Goal: Communication & Community: Answer question/provide support

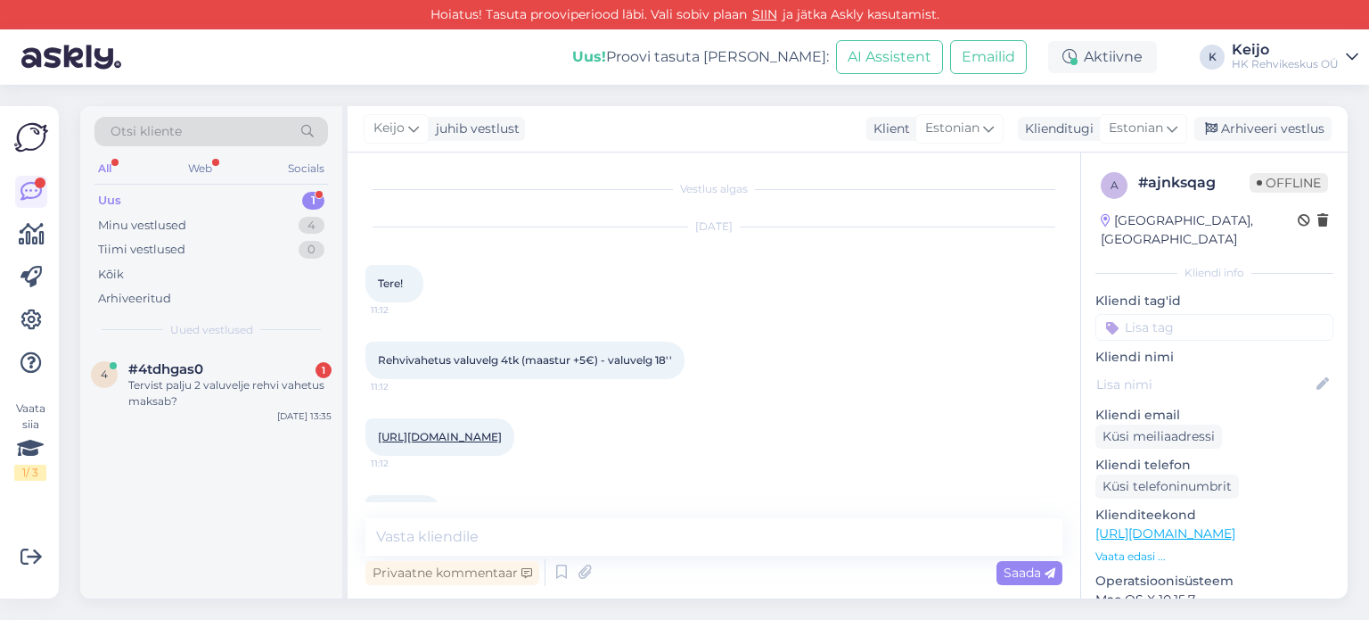
click at [296, 201] on div "Uus 1" at bounding box center [212, 200] width 234 height 25
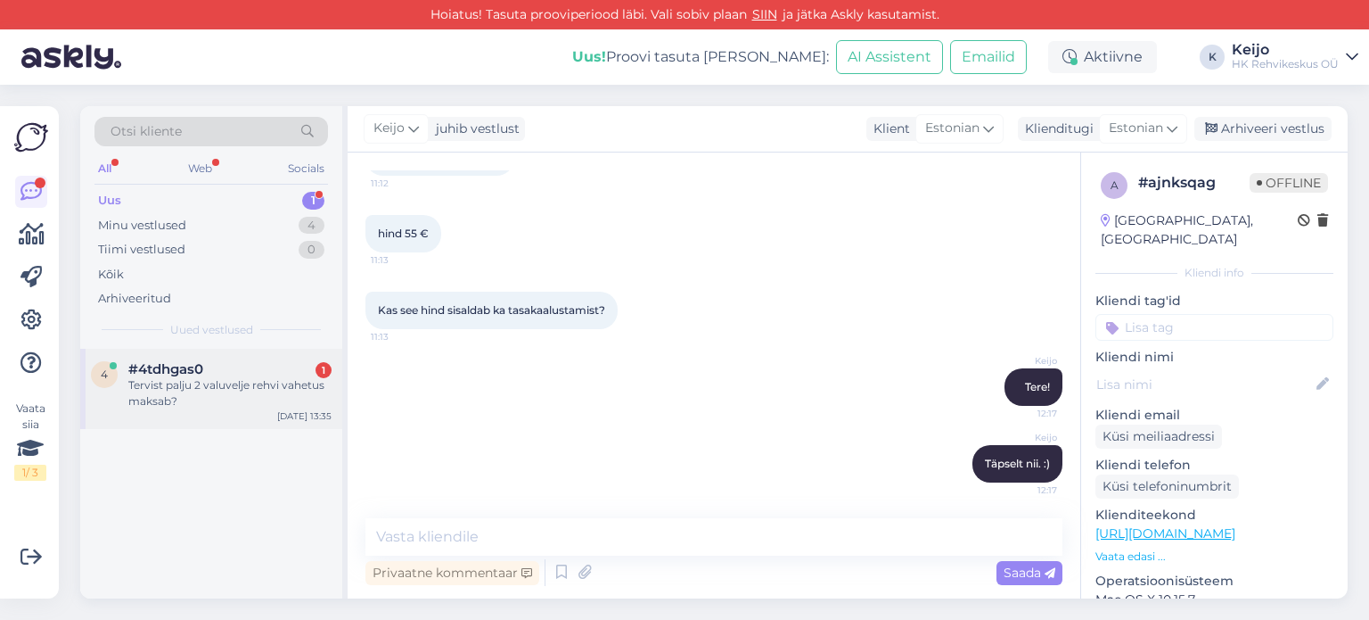
click at [279, 377] on div "Tervist palju 2 valuvelje rehvi vahetus maksab?" at bounding box center [229, 393] width 203 height 32
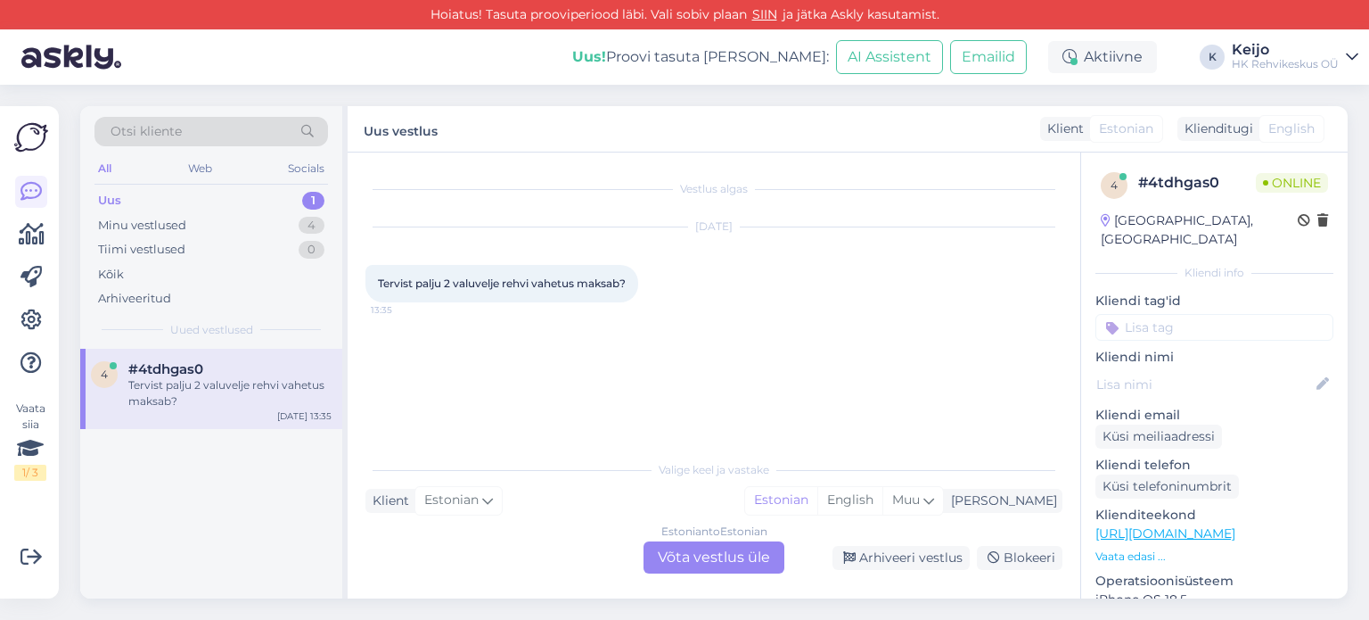
click at [702, 562] on div "Estonian to Estonian Võta vestlus üle" at bounding box center [714, 557] width 141 height 32
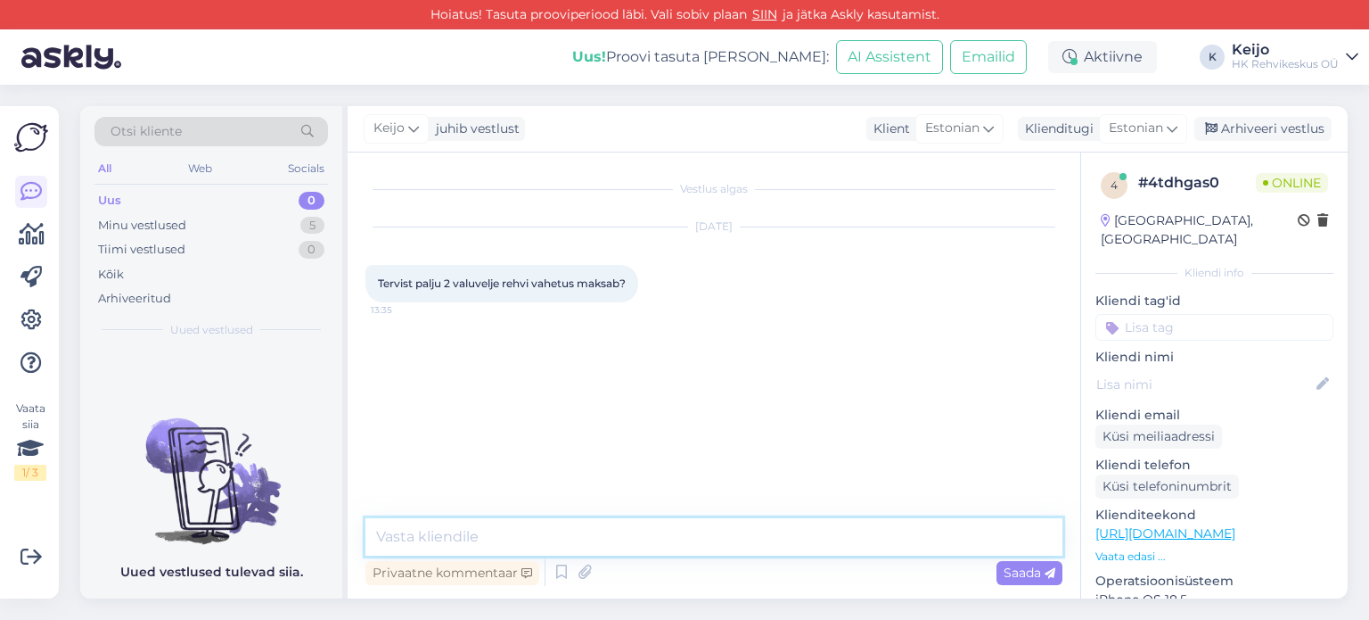
click at [516, 532] on textarea at bounding box center [714, 536] width 697 height 37
type textarea "Tere!"
type textarea "Mitu tolli on valuveljed või plekkveljed?"
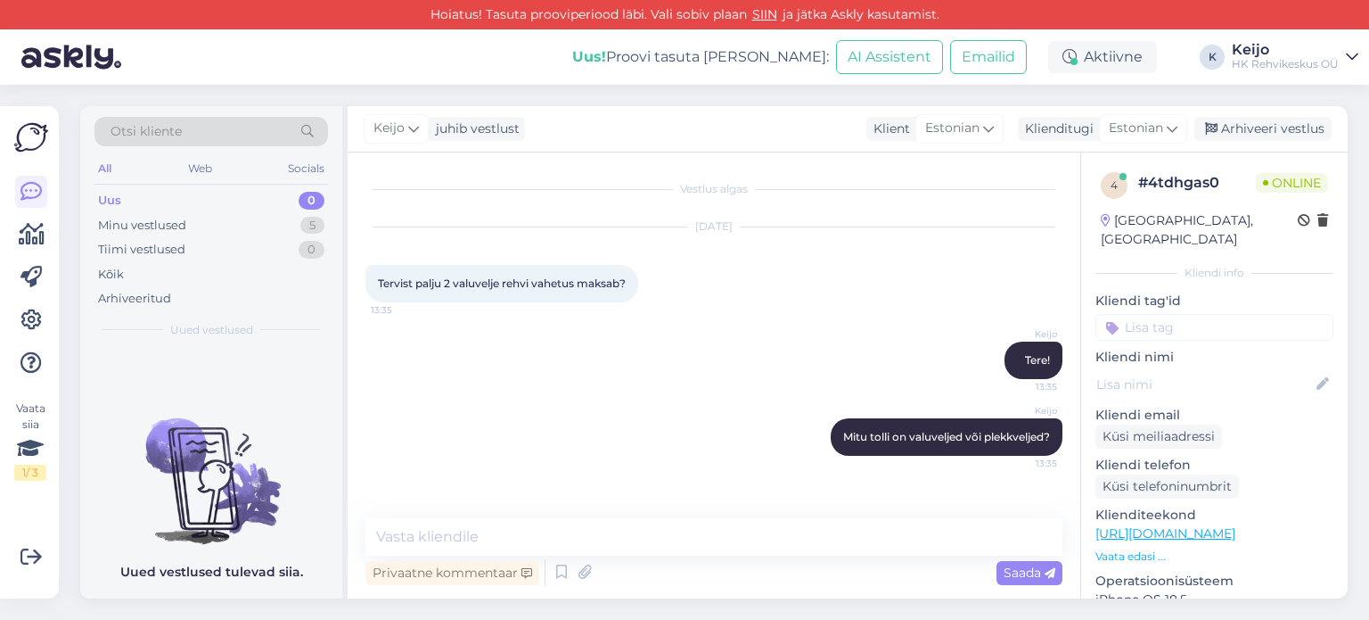
click at [881, 558] on div "Privaatne kommentaar Saada" at bounding box center [714, 572] width 697 height 34
click at [874, 530] on textarea at bounding box center [714, 536] width 697 height 37
type textarea "vabandust valuveljed"
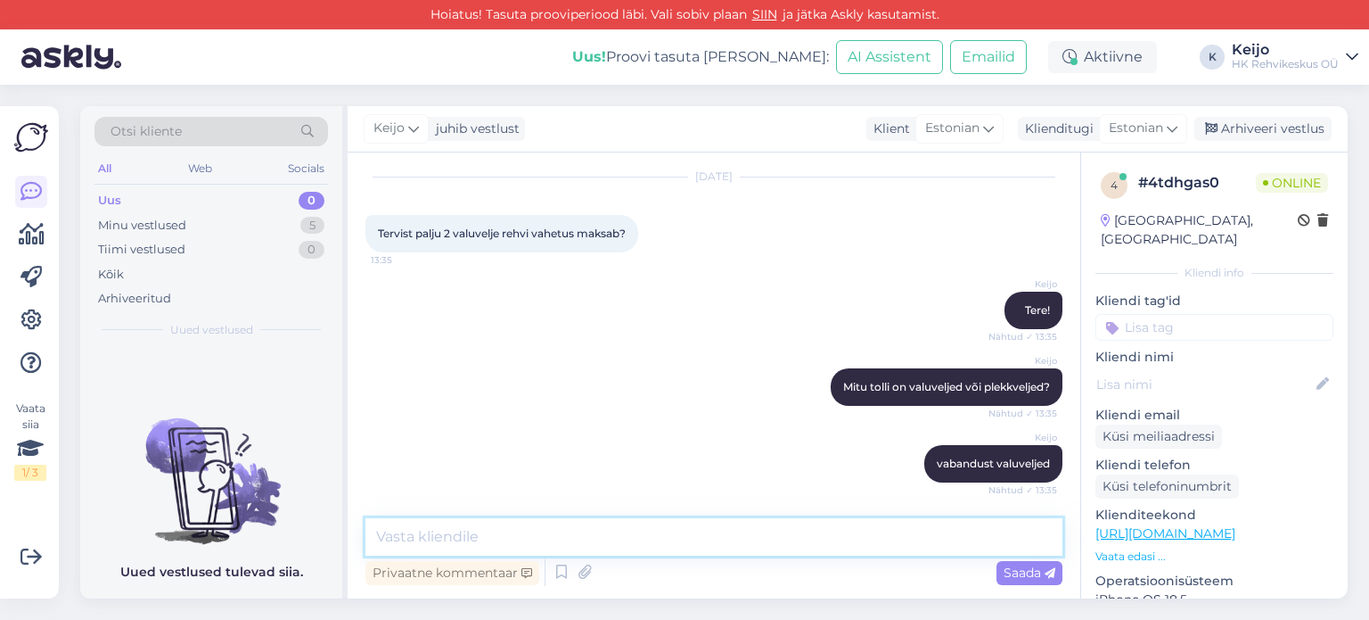
scroll to position [127, 0]
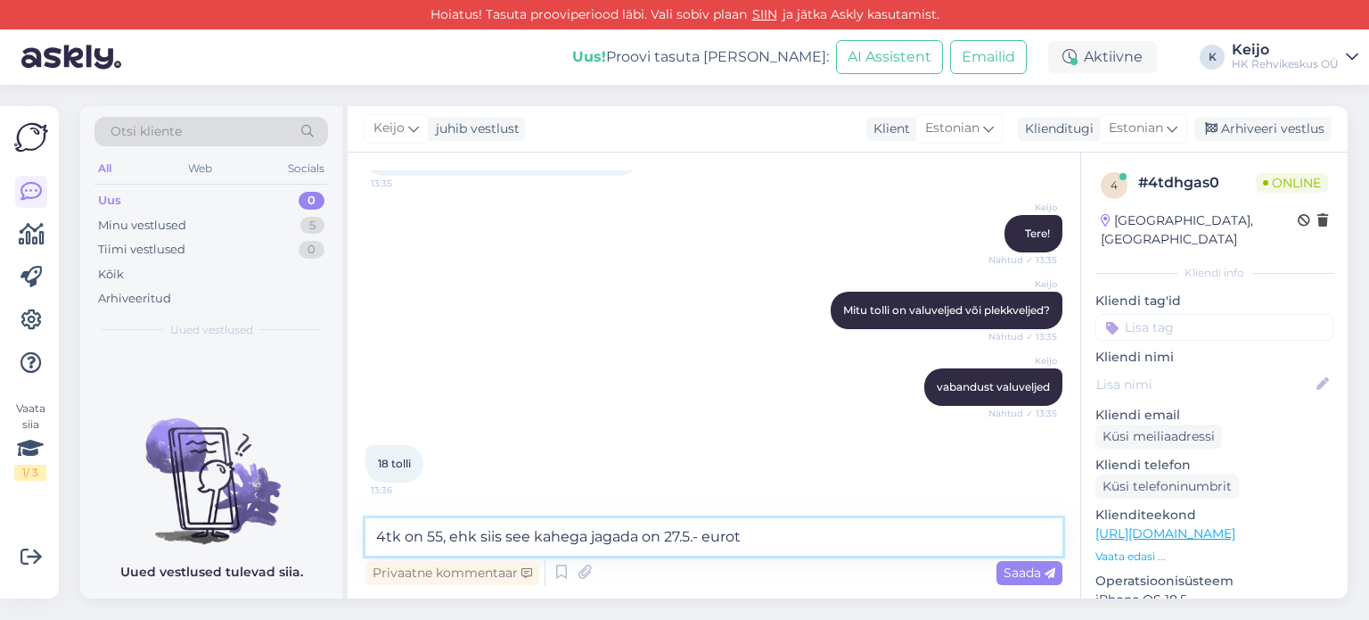
type textarea "4tk on 55, ehk siis see kahega jagada on 27.5.- eurot."
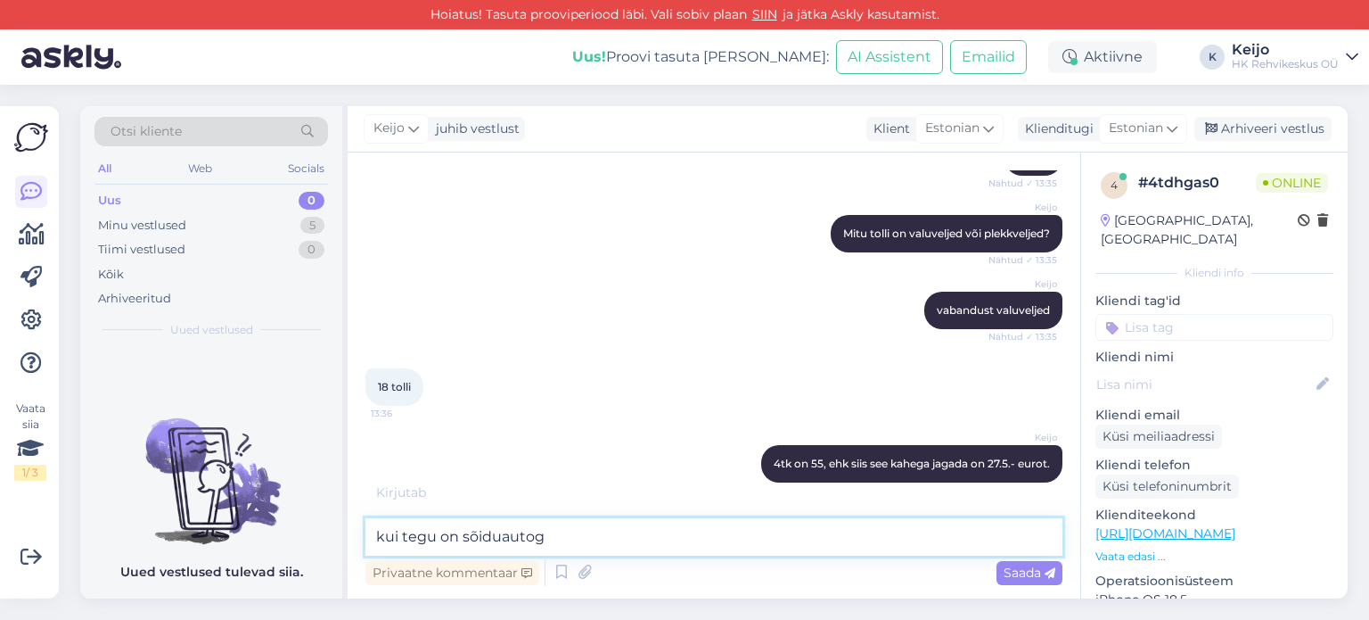
type textarea "kui tegu on sõiduautoga"
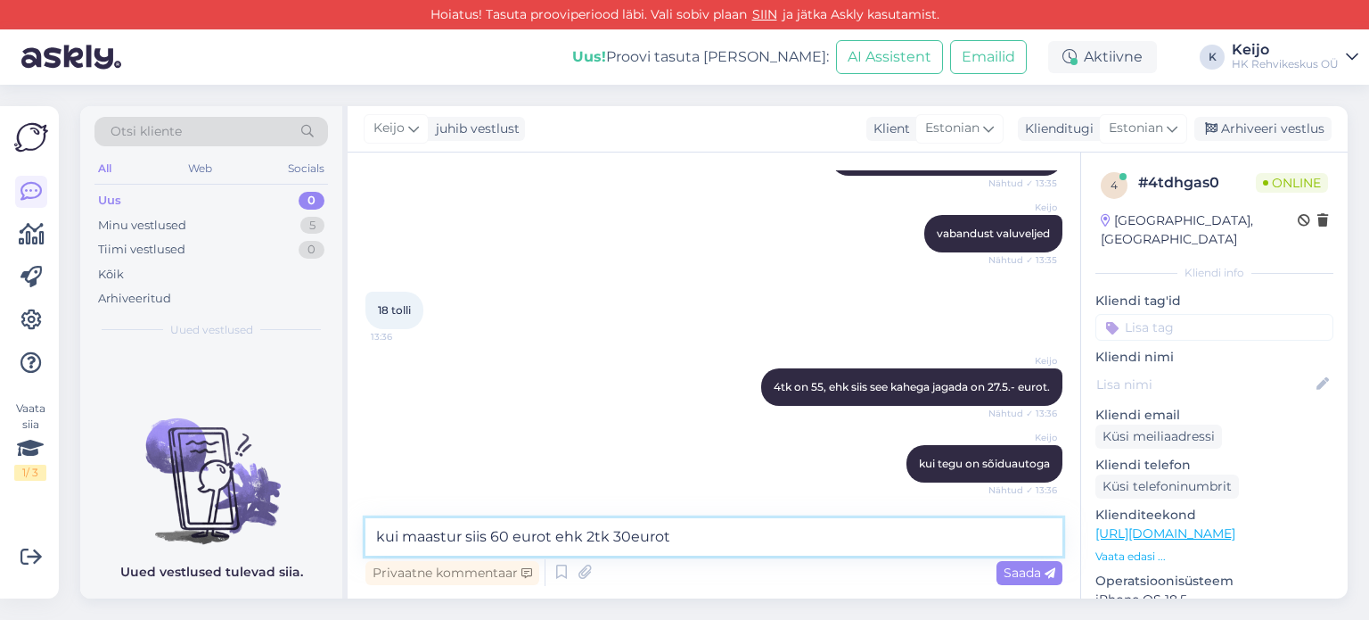
type textarea "kui maastur siis 60 eurot ehk 2tk 30eurot."
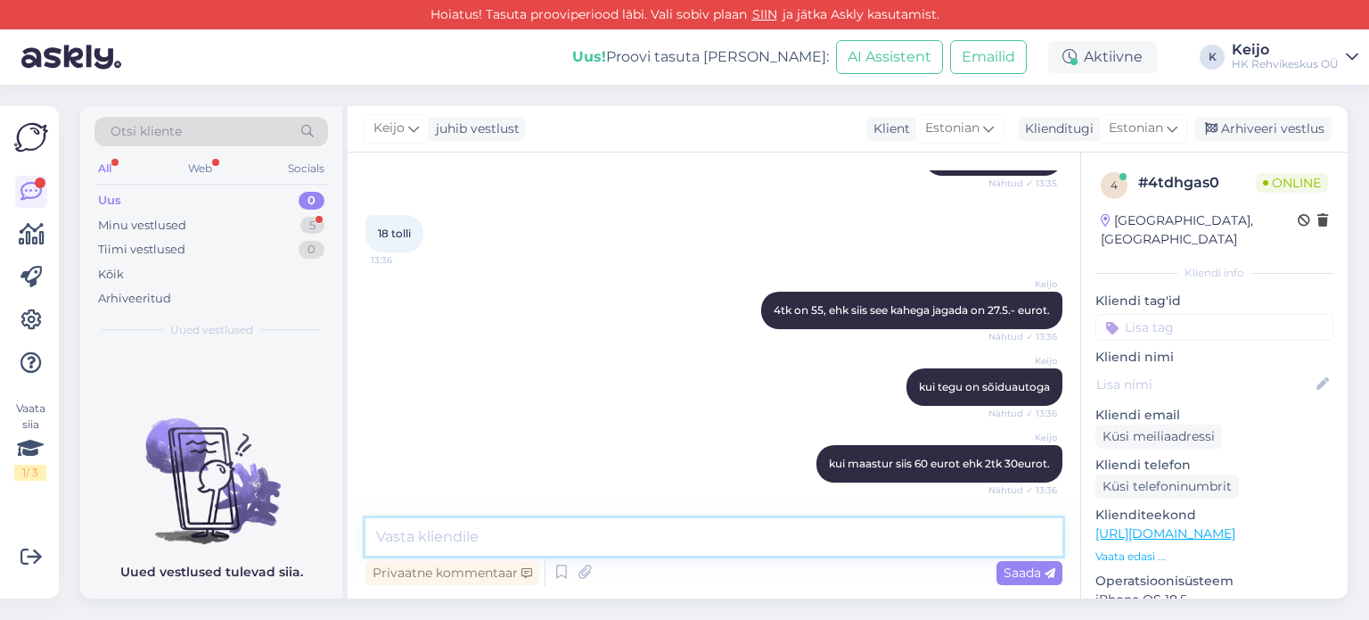
scroll to position [510, 0]
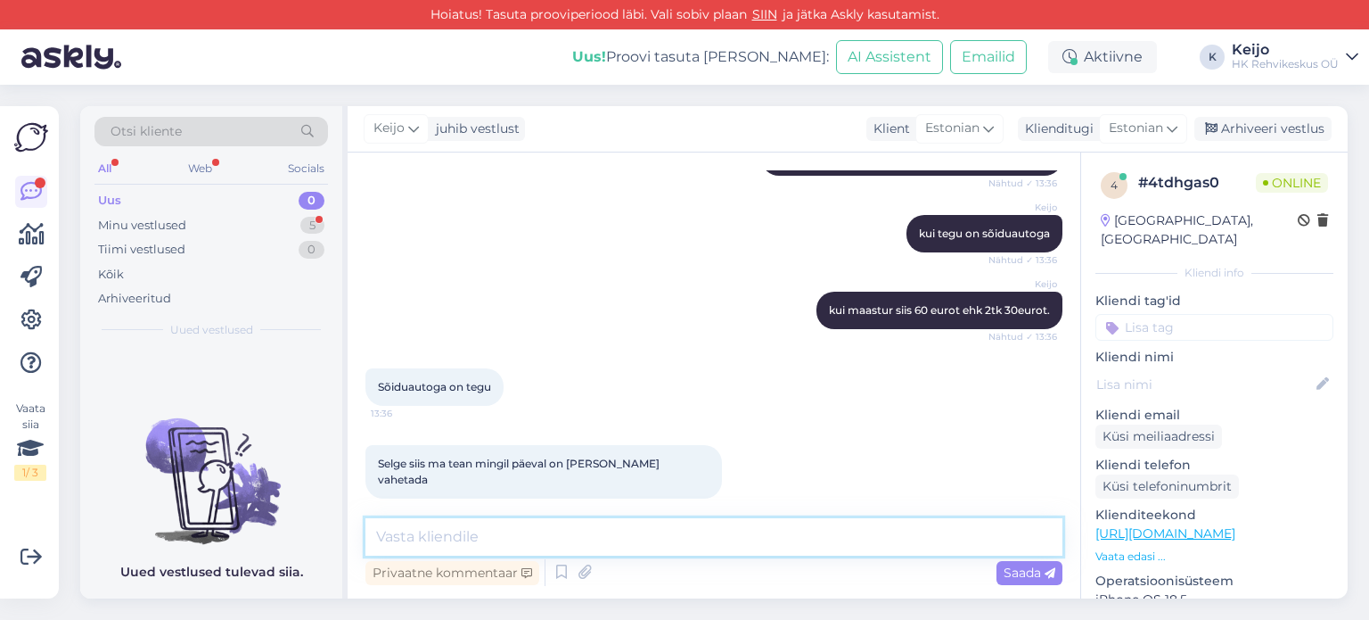
click at [565, 548] on textarea at bounding box center [714, 536] width 697 height 37
type textarea "r"
type textarea "meie kodulehel saate mugavalt broneerida rehvivahetus aja. :)"
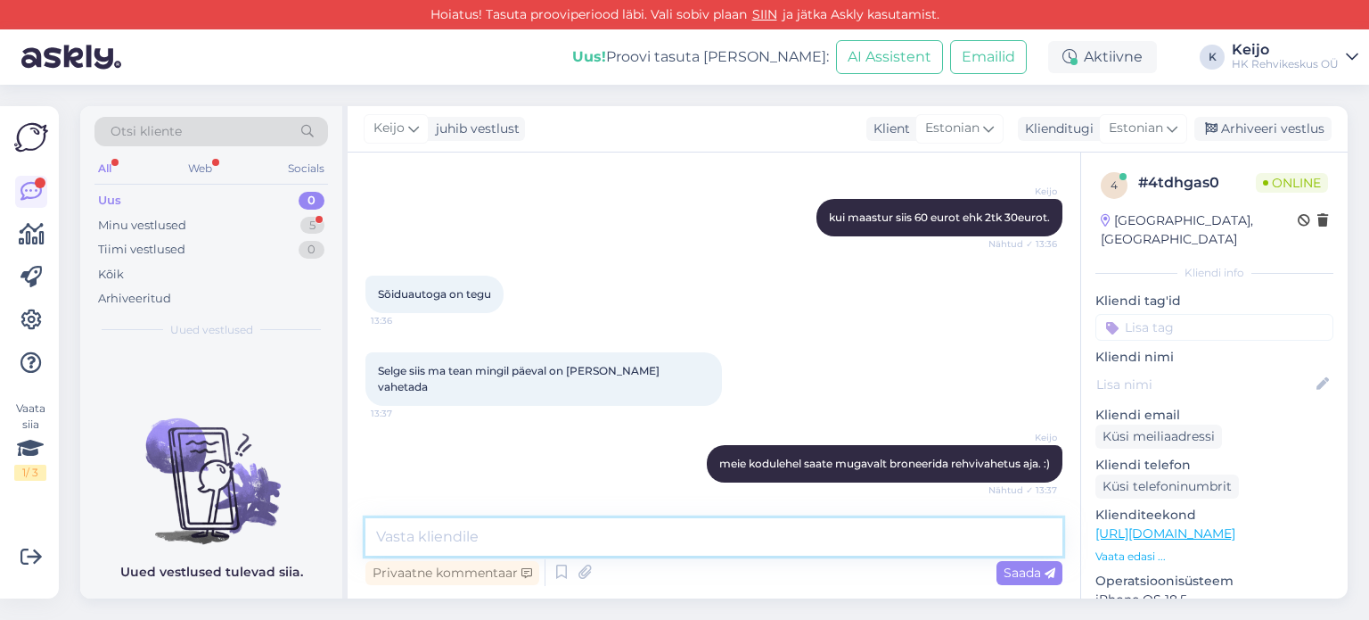
scroll to position [679, 0]
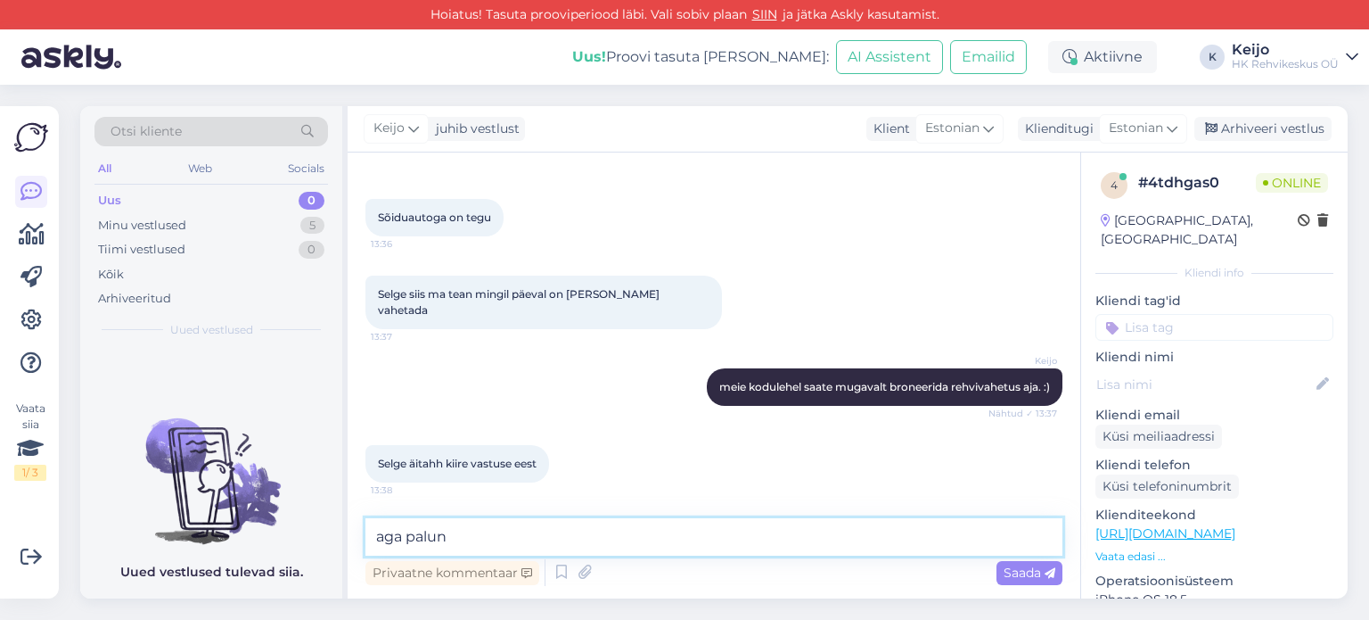
type textarea "aga palun."
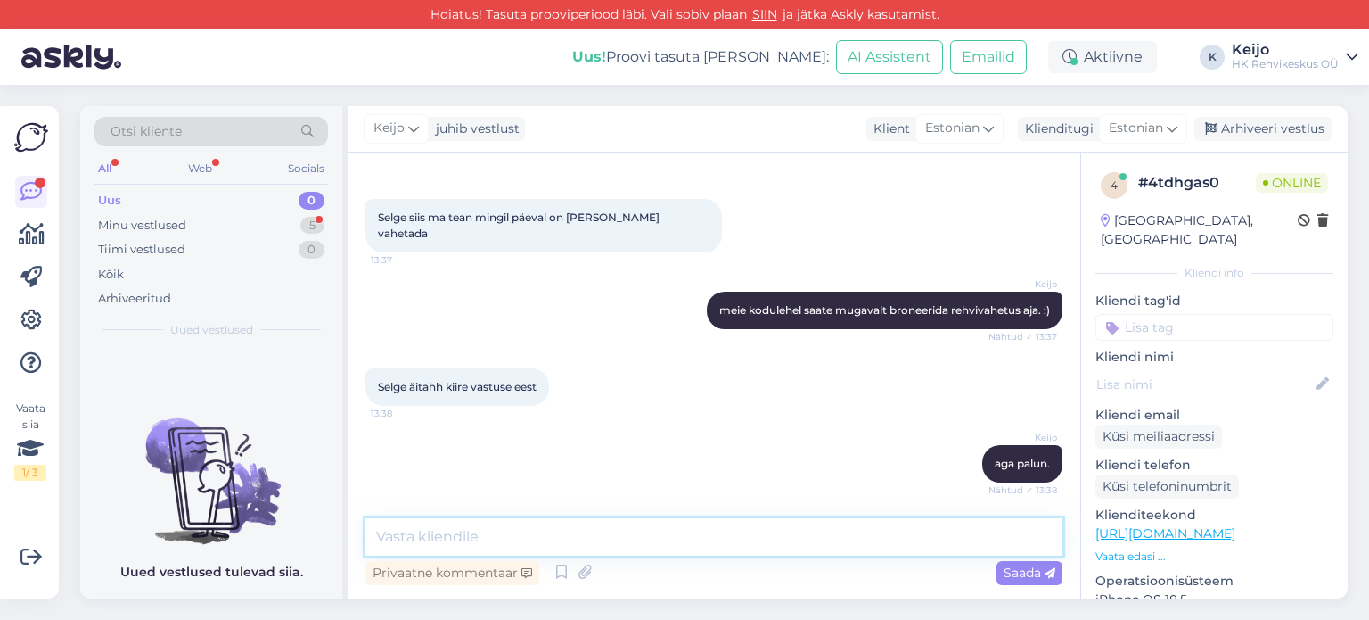
scroll to position [833, 0]
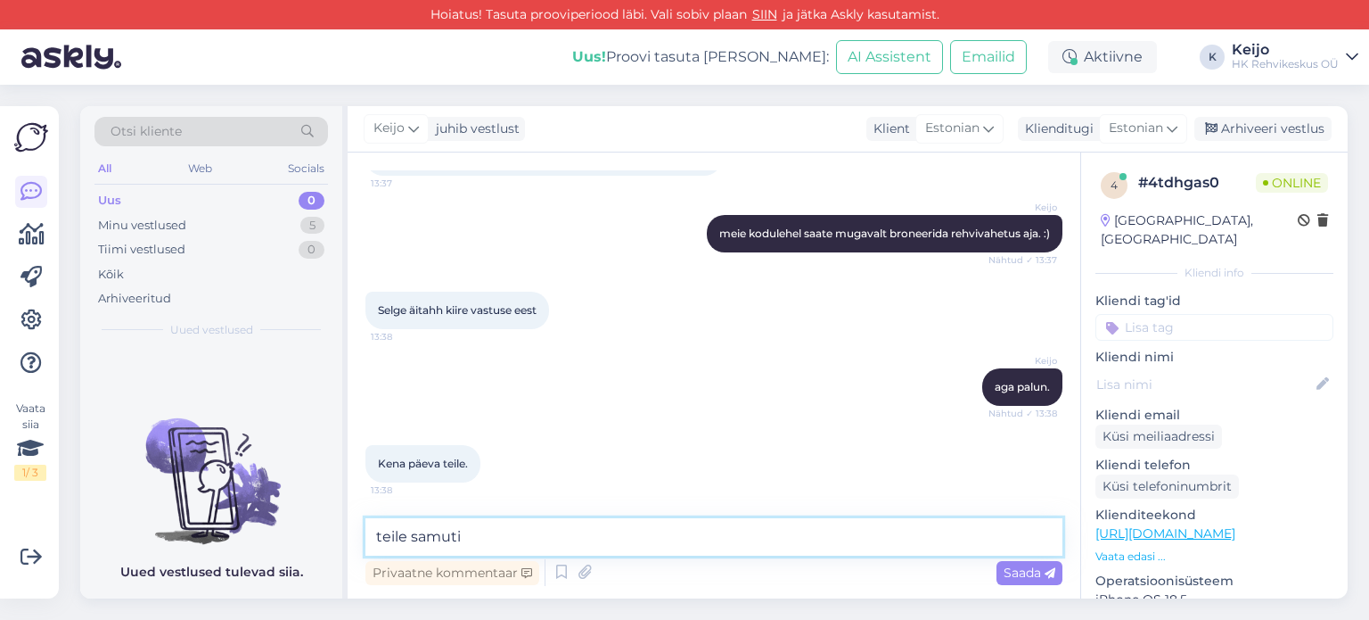
type textarea "teile samuti!"
